Goal: Transaction & Acquisition: Download file/media

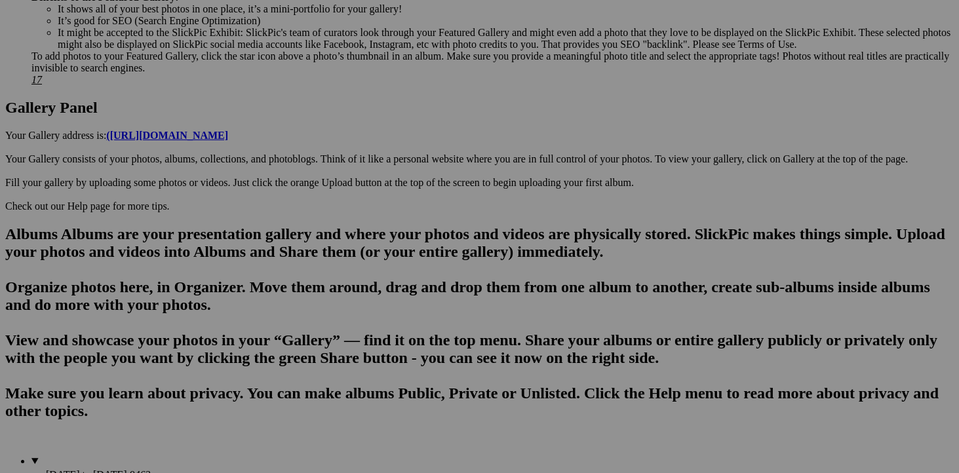
scroll to position [763, 0]
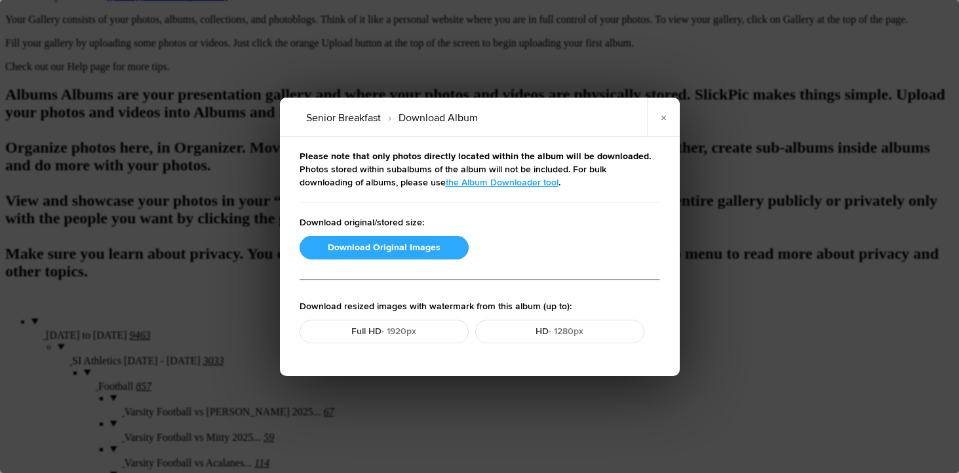
click at [377, 245] on button "Download Original Images" at bounding box center [384, 248] width 169 height 24
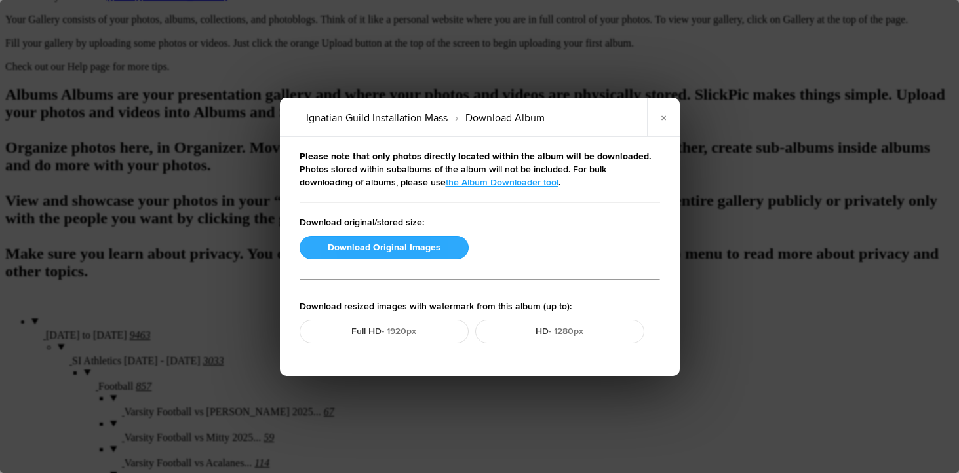
click at [365, 251] on button "Download Original Images" at bounding box center [384, 248] width 169 height 24
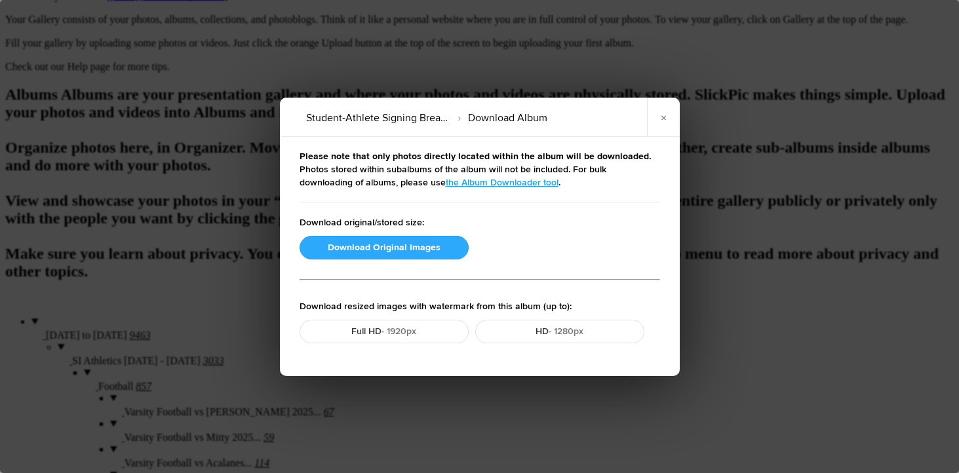
click at [392, 243] on button "Download Original Images" at bounding box center [384, 248] width 169 height 24
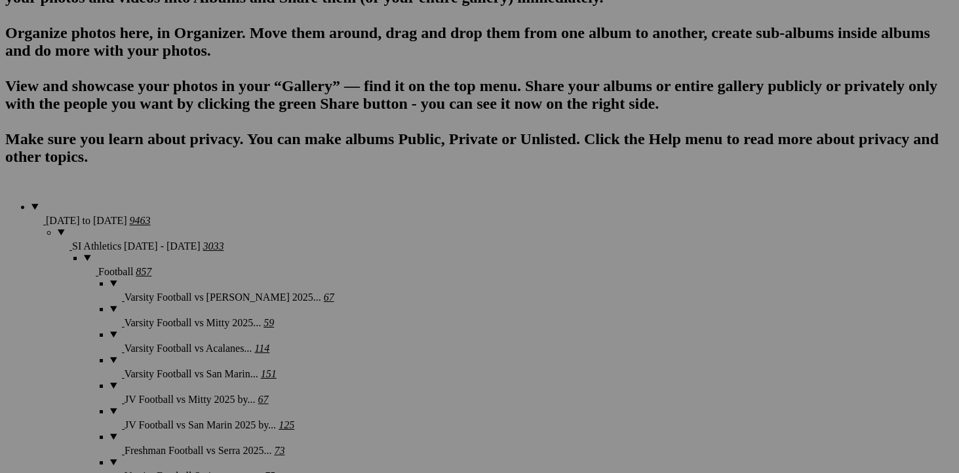
scroll to position [888, 0]
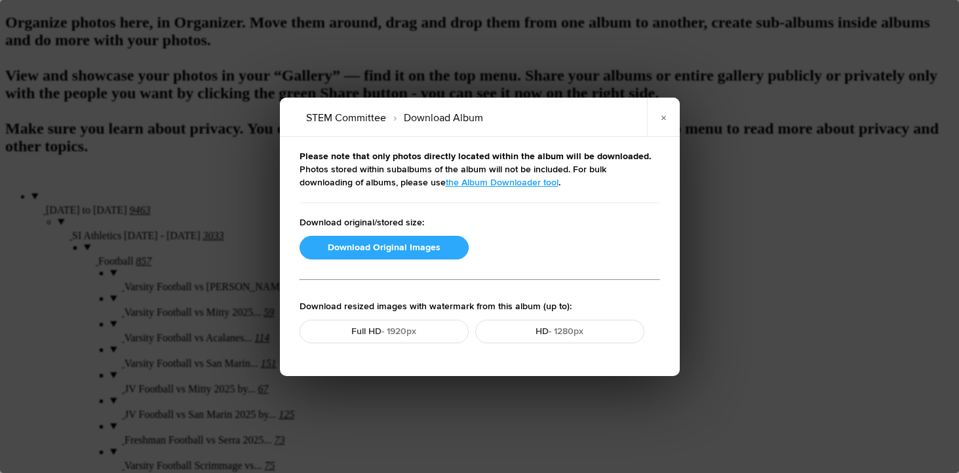
click at [363, 247] on button "Download Original Images" at bounding box center [384, 248] width 169 height 24
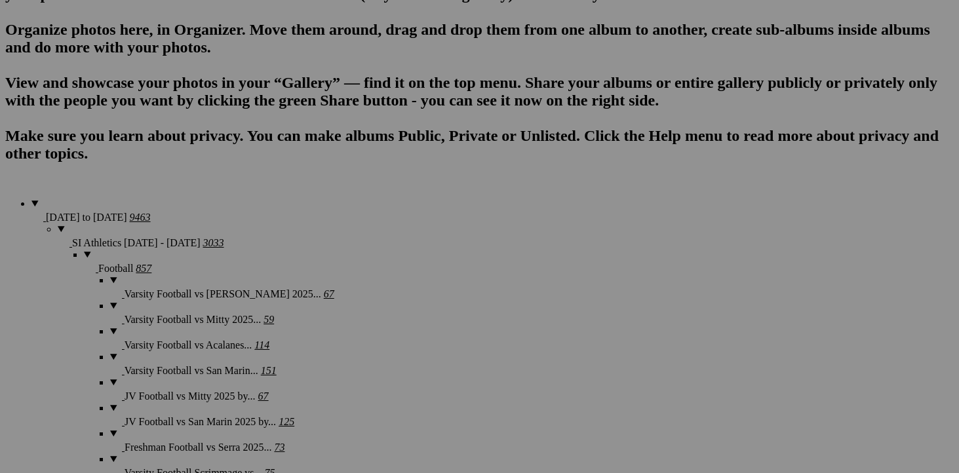
scroll to position [882, 0]
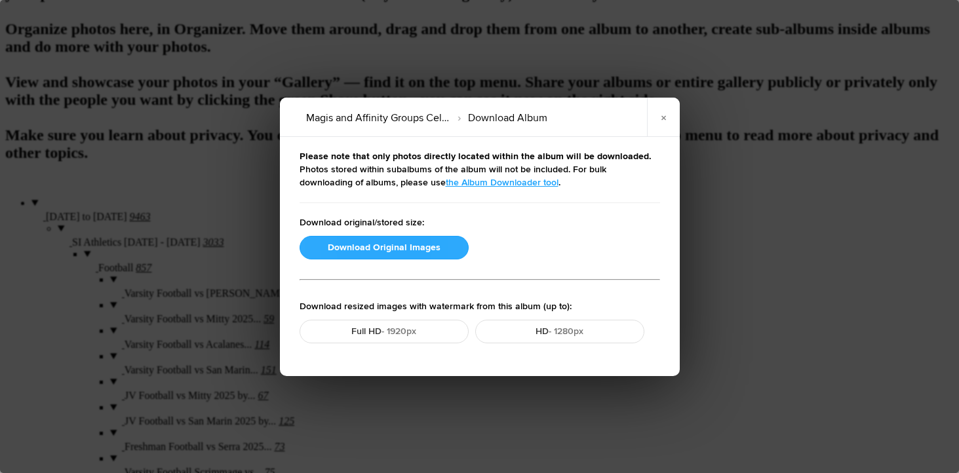
click at [395, 247] on button "Download Original Images" at bounding box center [384, 248] width 169 height 24
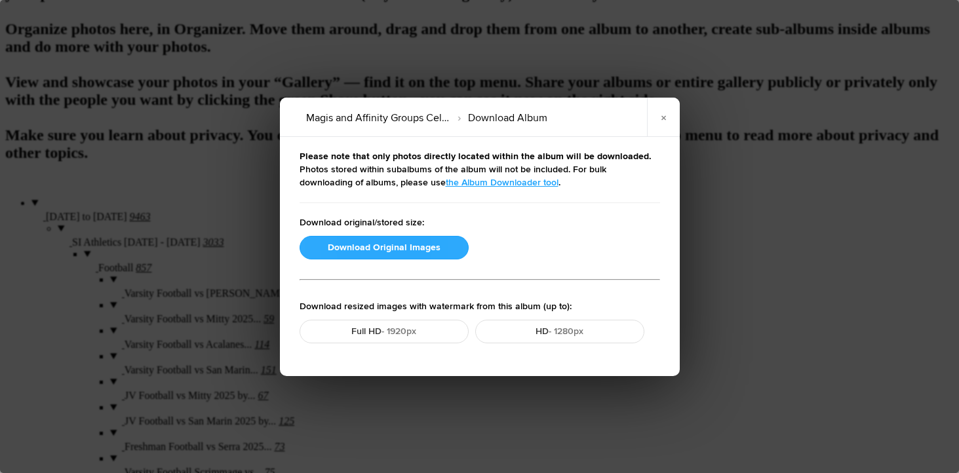
click at [389, 246] on button "Download Original Images" at bounding box center [384, 248] width 169 height 24
